Goal: Transaction & Acquisition: Purchase product/service

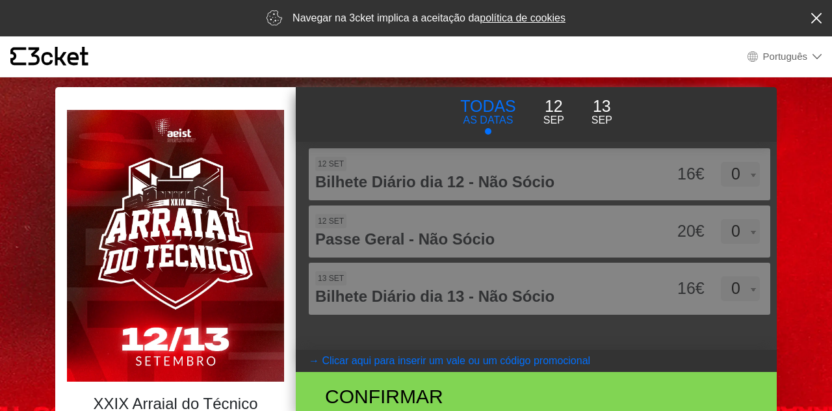
select select "pt_PT"
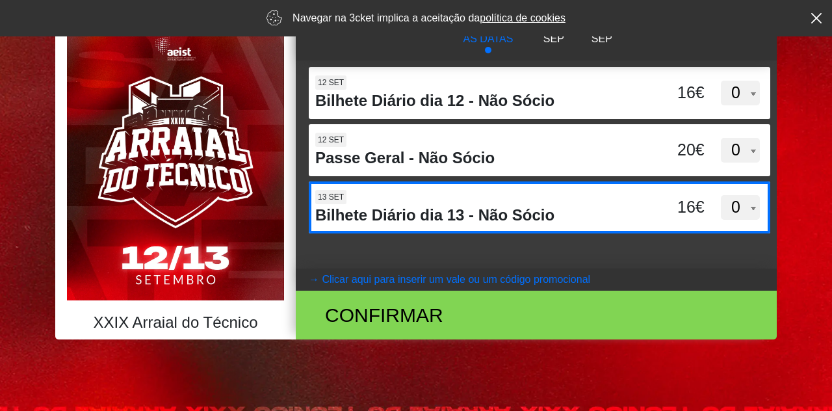
scroll to position [81, 0]
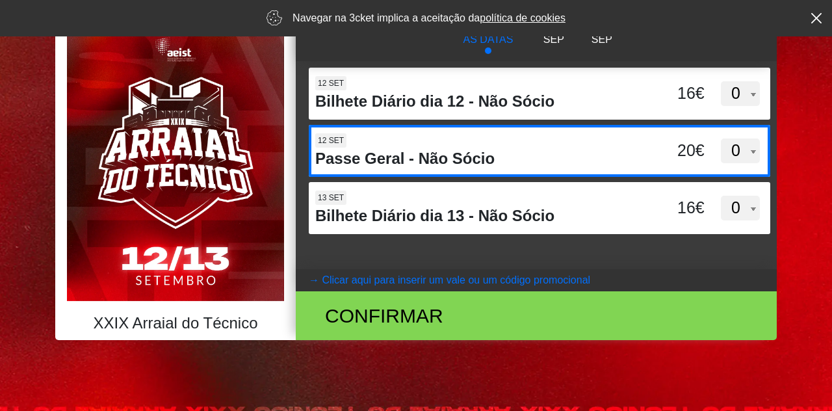
click at [557, 154] on h4 "Passe Geral - Não Sócio" at bounding box center [478, 158] width 327 height 19
click at [523, 144] on input "OXhyc1gzNVQ3VGlmTzZPaVhtWDNzUT09" at bounding box center [416, 134] width 214 height 19
select select "1"
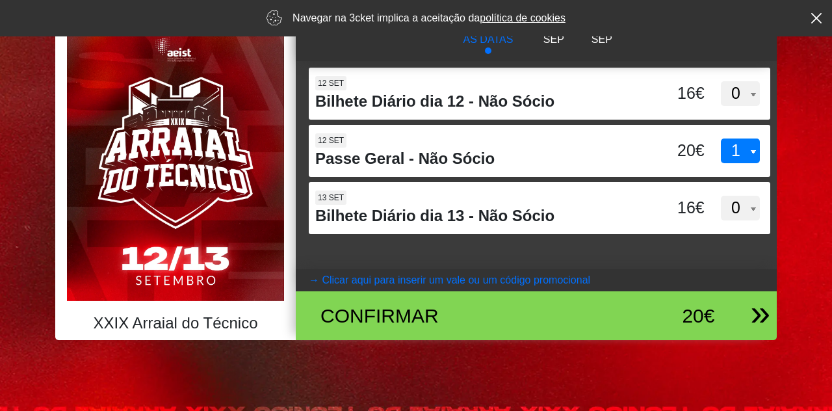
click at [474, 305] on div "Confirmar" at bounding box center [458, 315] width 294 height 29
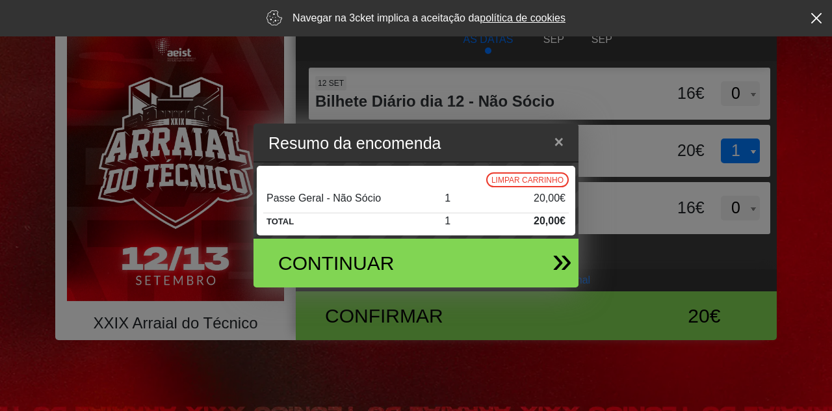
click at [483, 251] on div "Continuar" at bounding box center [411, 262] width 304 height 49
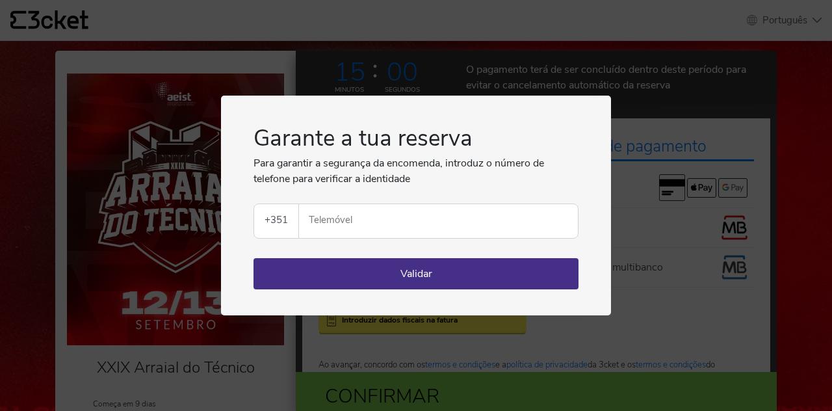
select select "pt_PT"
click at [429, 229] on input "Telemóvel" at bounding box center [443, 221] width 268 height 34
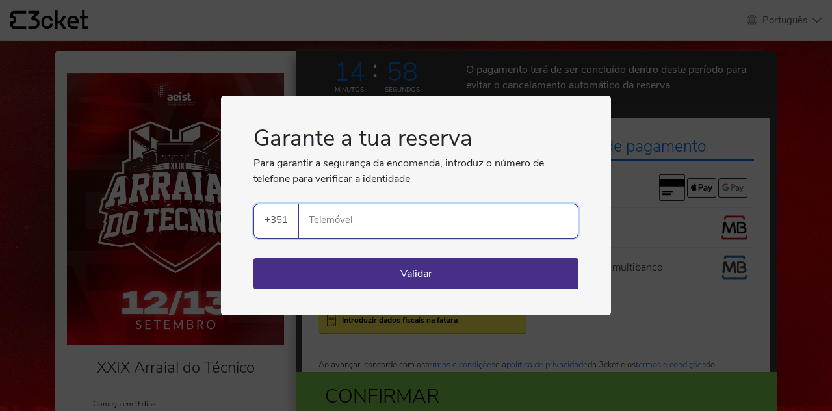
type input "937103993"
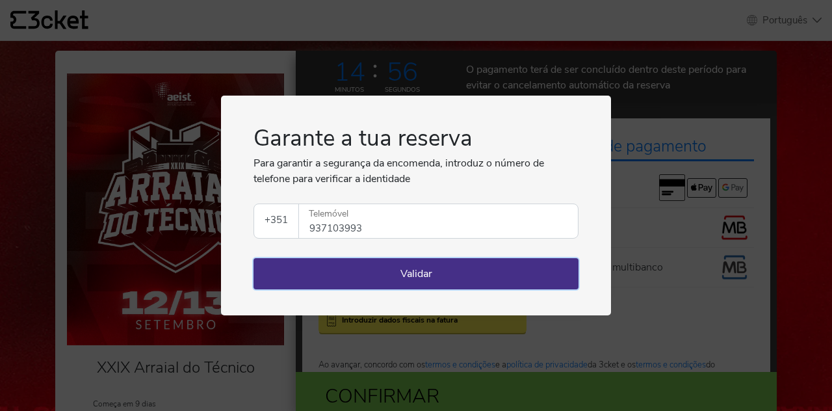
click at [400, 272] on button "Validar" at bounding box center [415, 273] width 325 height 31
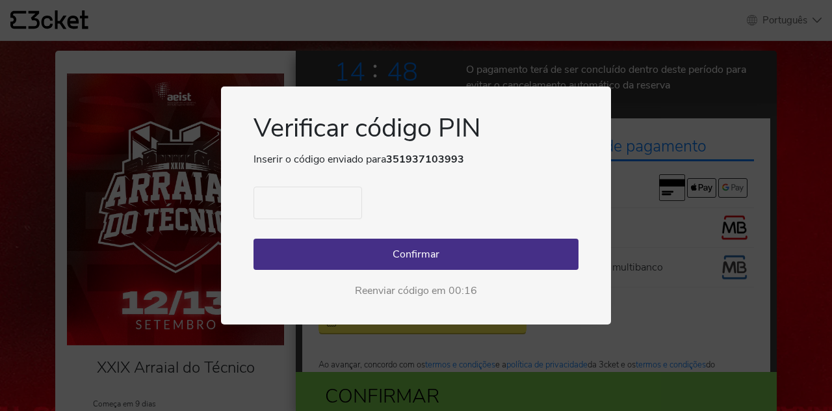
click at [302, 194] on input "text" at bounding box center [307, 202] width 108 height 32
type input "7736"
click at [346, 259] on button "Confirmar" at bounding box center [415, 253] width 325 height 31
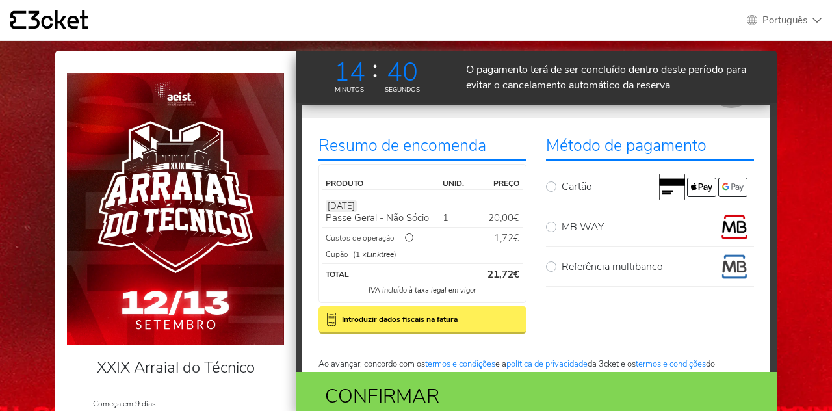
scroll to position [65, 0]
click at [561, 225] on label "MB WAY" at bounding box center [657, 227] width 192 height 26
click at [561, 223] on input "MB WAY" at bounding box center [565, 218] width 8 height 8
radio input "true"
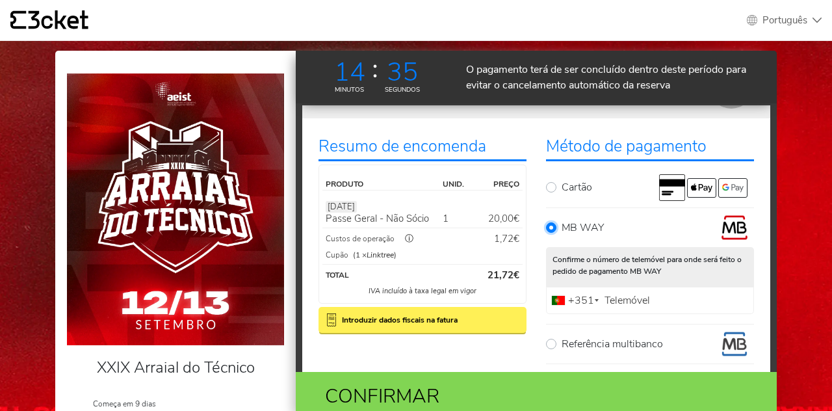
scroll to position [130, 0]
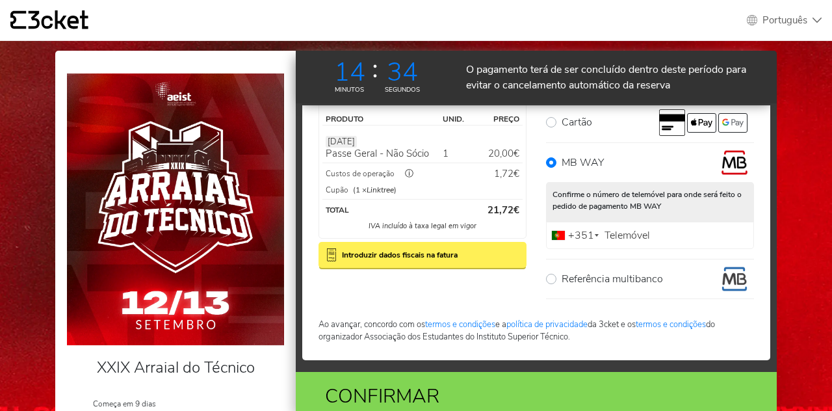
click at [612, 238] on label "Telemóvel" at bounding box center [627, 235] width 52 height 8
click at [612, 238] on input "Telemóvel" at bounding box center [650, 235] width 208 height 27
type input "937103993"
click at [820, 261] on body "× {' '} Português English Português Español Catalan Français XXIX Arraial do Té…" at bounding box center [416, 252] width 832 height 505
click at [443, 388] on div "Confirmar" at bounding box center [458, 395] width 294 height 29
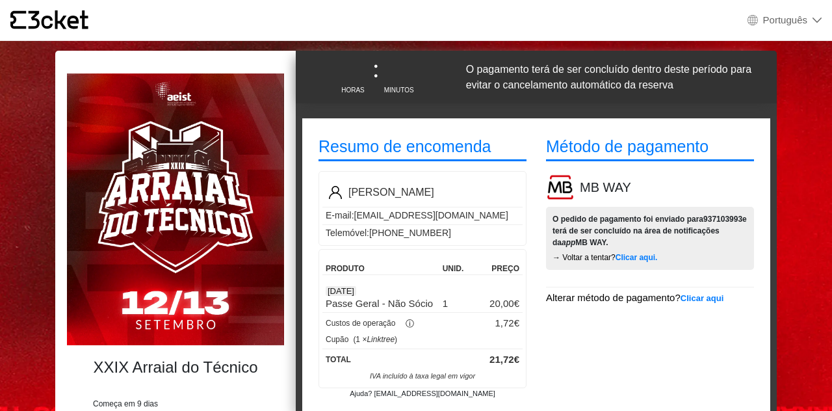
select select "pt_PT"
